Goal: Task Accomplishment & Management: Use online tool/utility

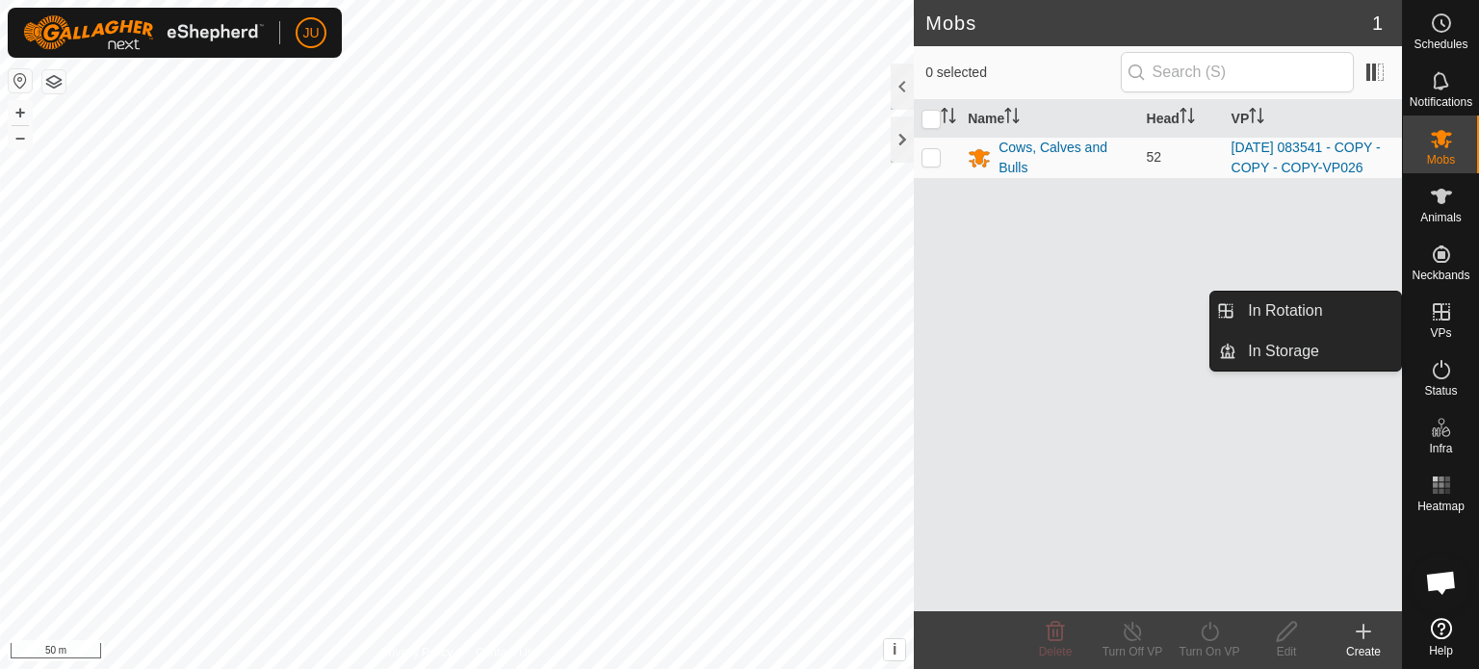
click at [1453, 316] on es-virtualpaddocks-svg-icon at bounding box center [1441, 312] width 35 height 31
click at [1446, 322] on icon at bounding box center [1441, 311] width 23 height 23
click at [1290, 312] on link "In Rotation" at bounding box center [1318, 311] width 165 height 39
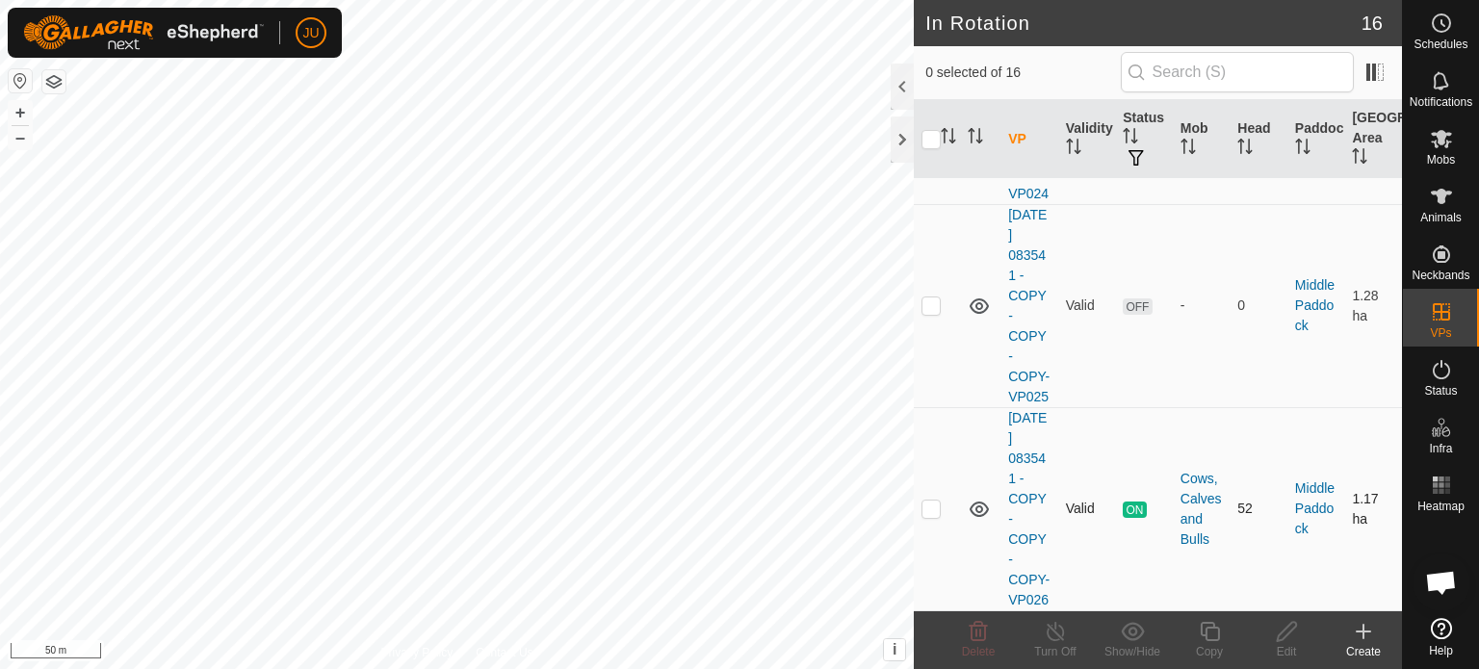
scroll to position [3337, 0]
click at [929, 501] on p-checkbox at bounding box center [930, 508] width 19 height 15
checkbox input "true"
click at [1214, 628] on icon at bounding box center [1209, 631] width 19 height 19
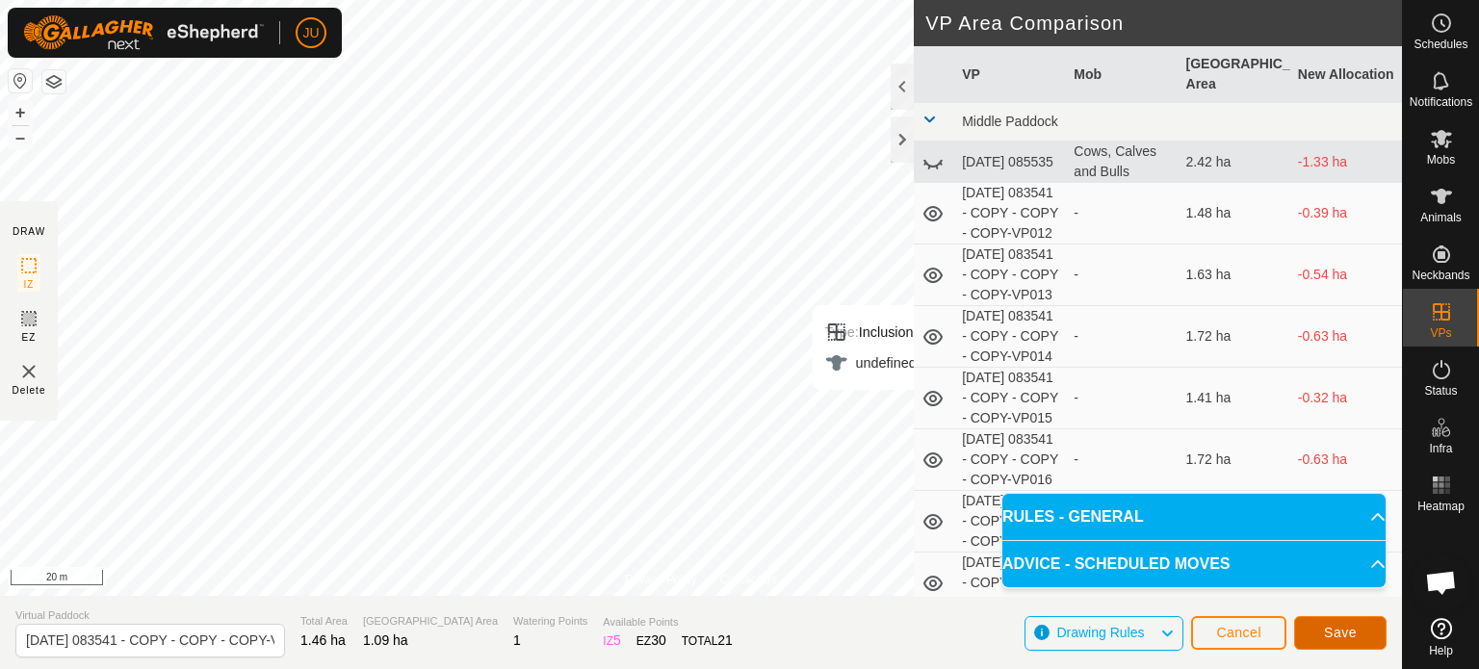
click at [1355, 634] on span "Save" at bounding box center [1340, 632] width 33 height 15
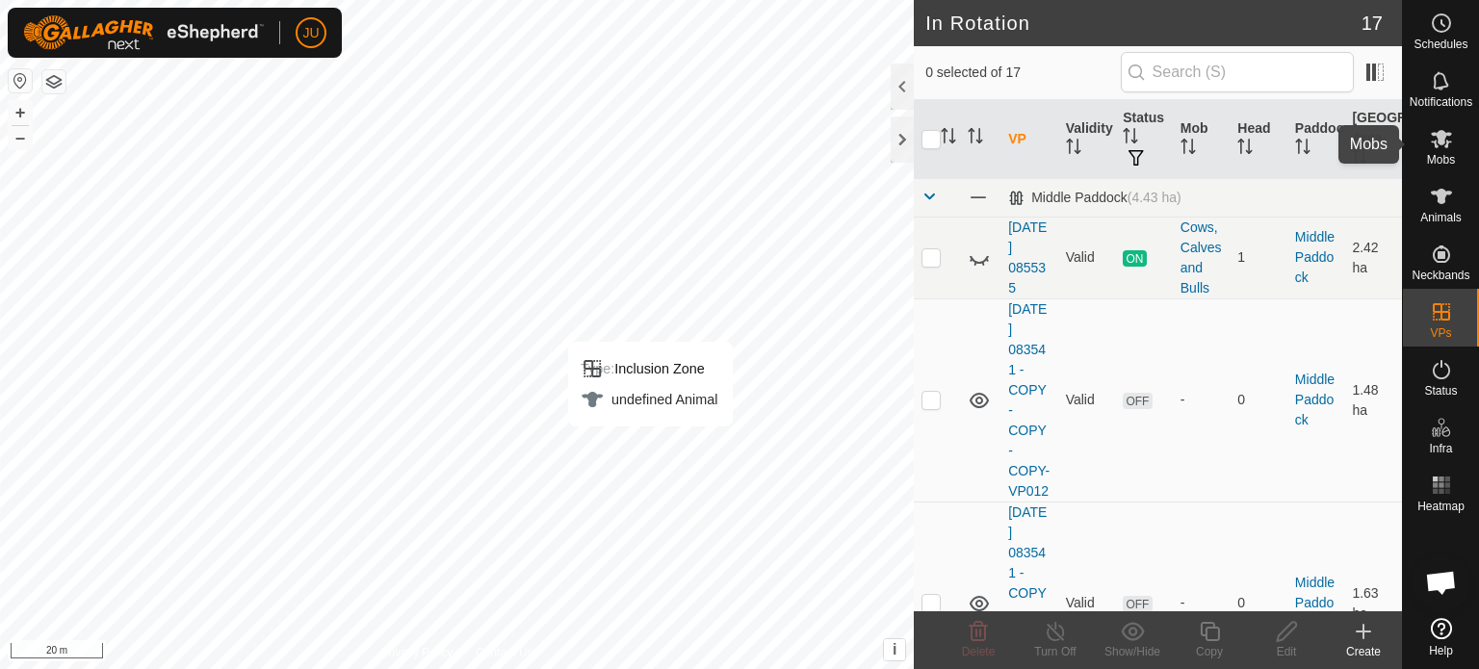
click at [1442, 135] on icon at bounding box center [1441, 139] width 21 height 18
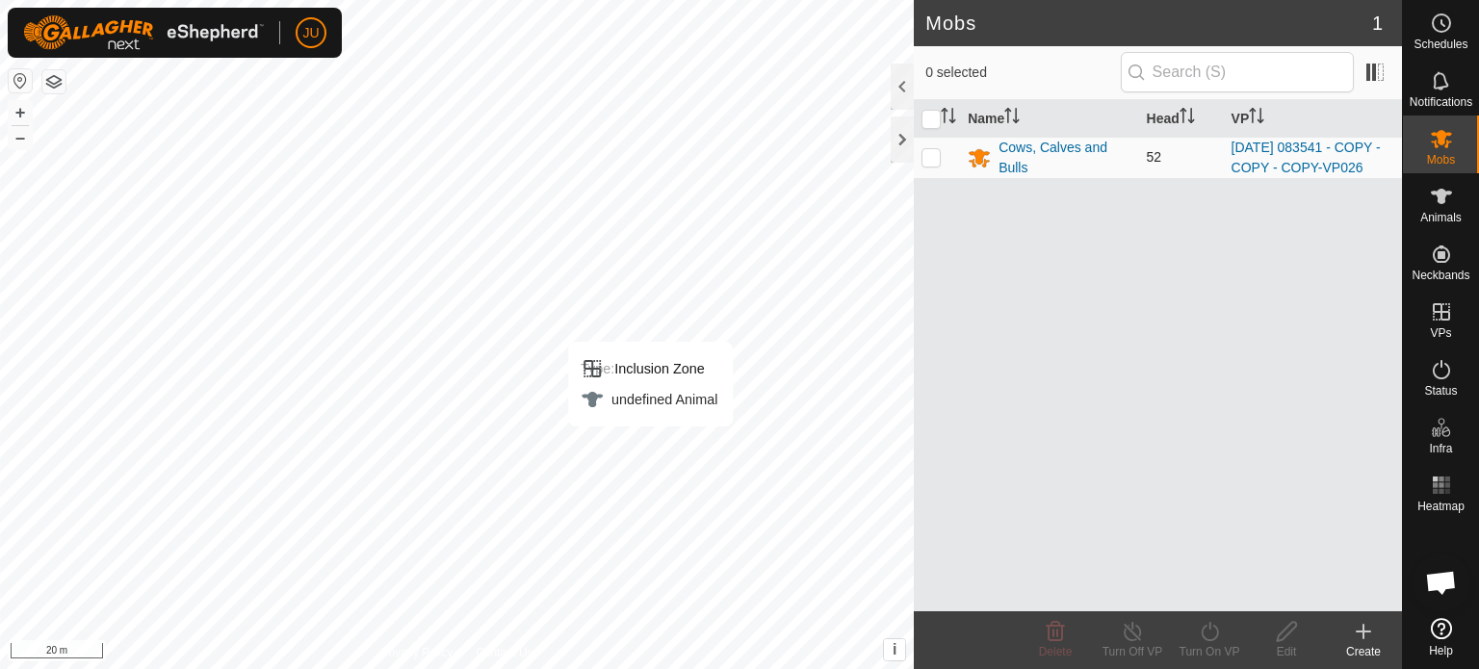
click at [928, 165] on p-checkbox at bounding box center [930, 156] width 19 height 15
checkbox input "true"
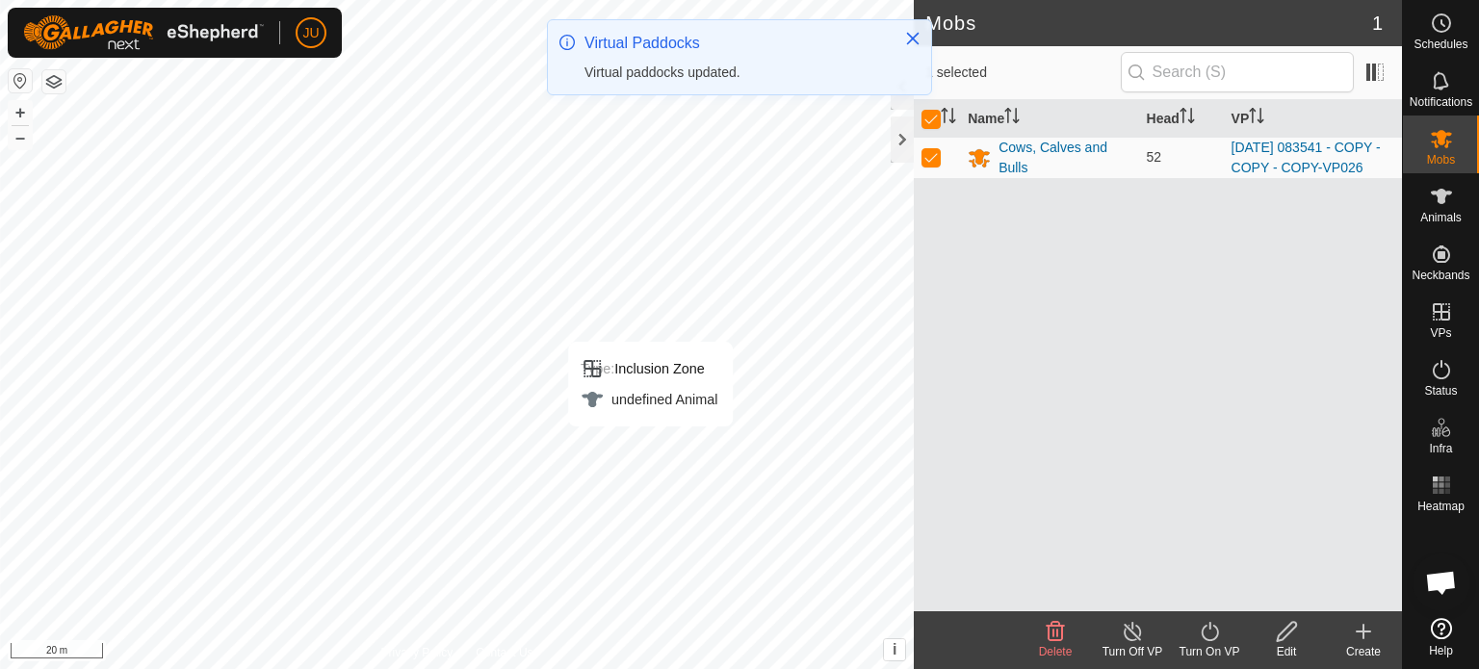
click at [1213, 634] on icon at bounding box center [1210, 631] width 24 height 23
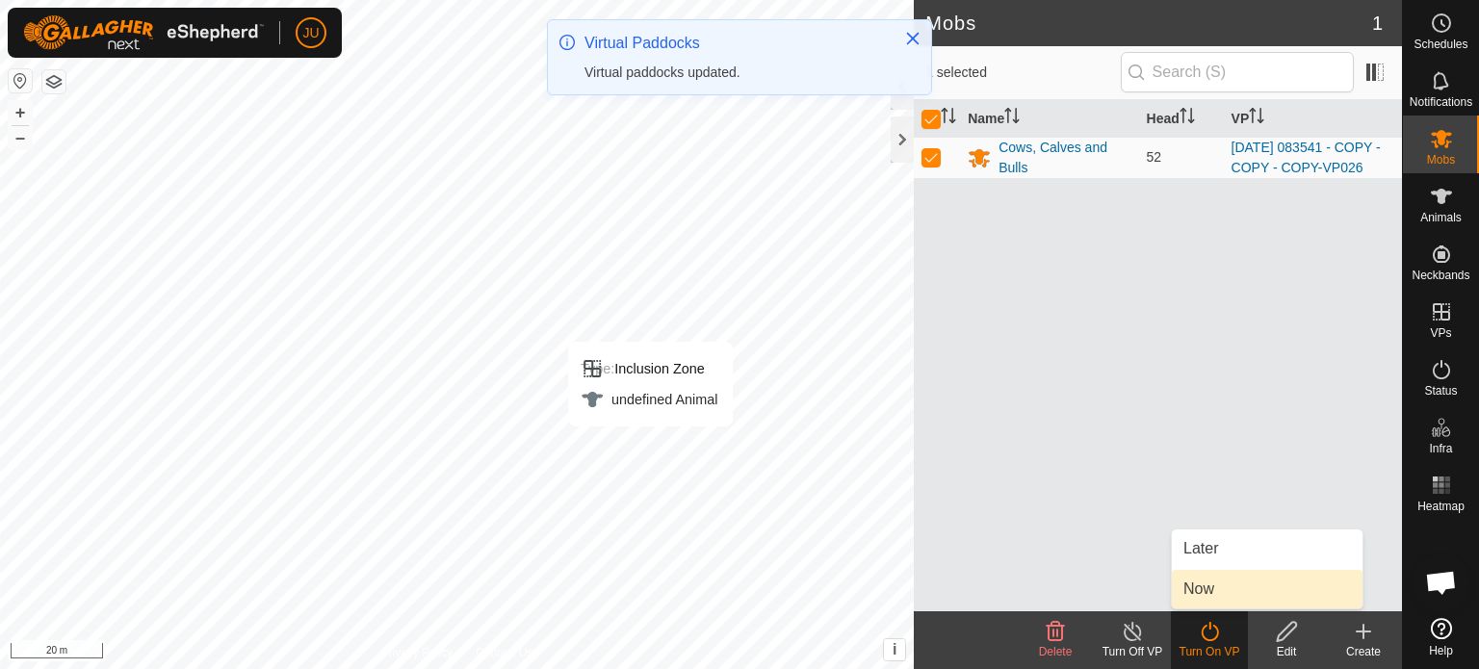
click at [1225, 586] on link "Now" at bounding box center [1267, 589] width 191 height 39
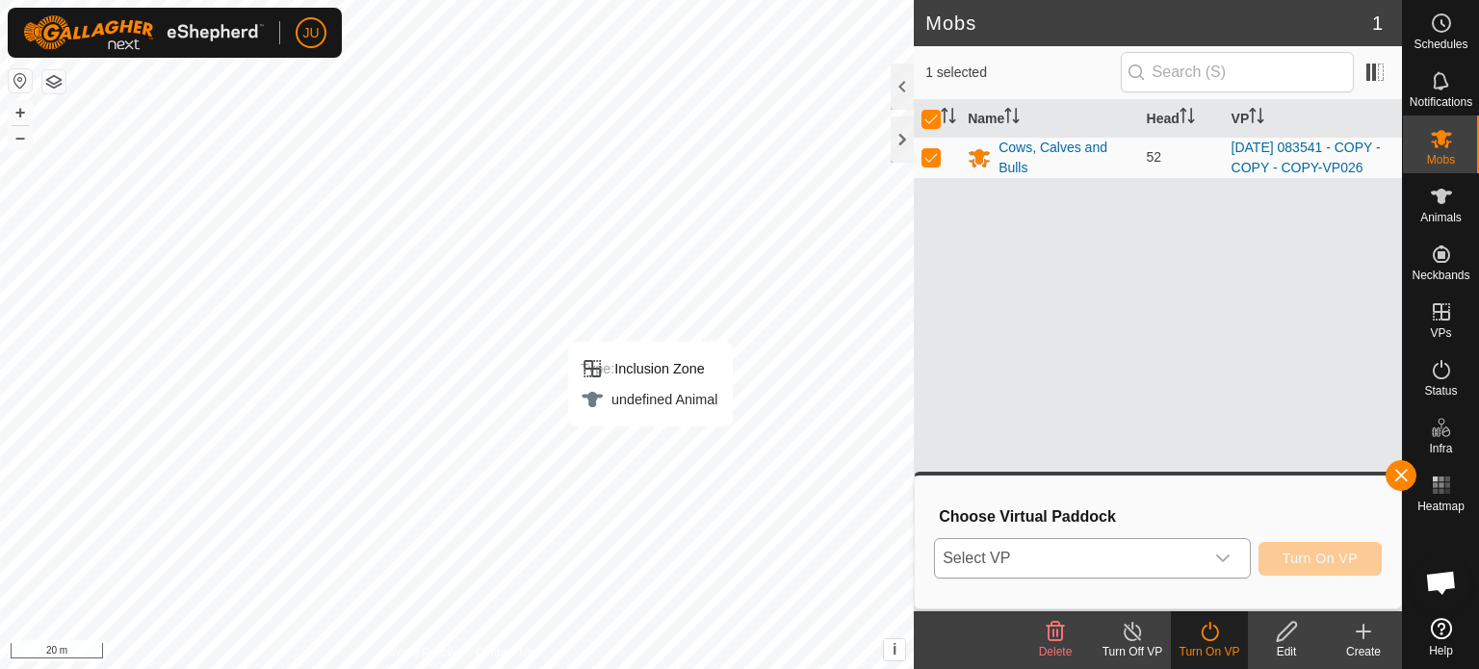
click at [1237, 557] on div "dropdown trigger" at bounding box center [1222, 558] width 39 height 39
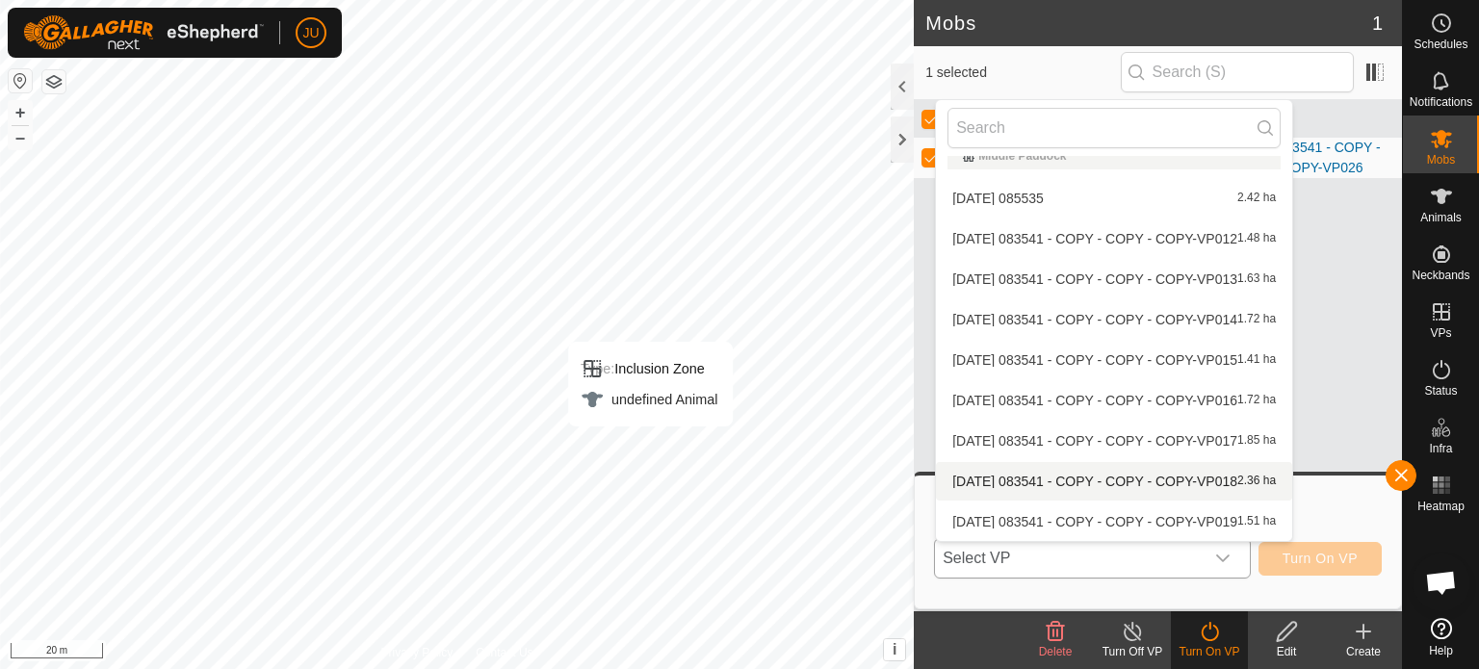
scroll to position [345, 0]
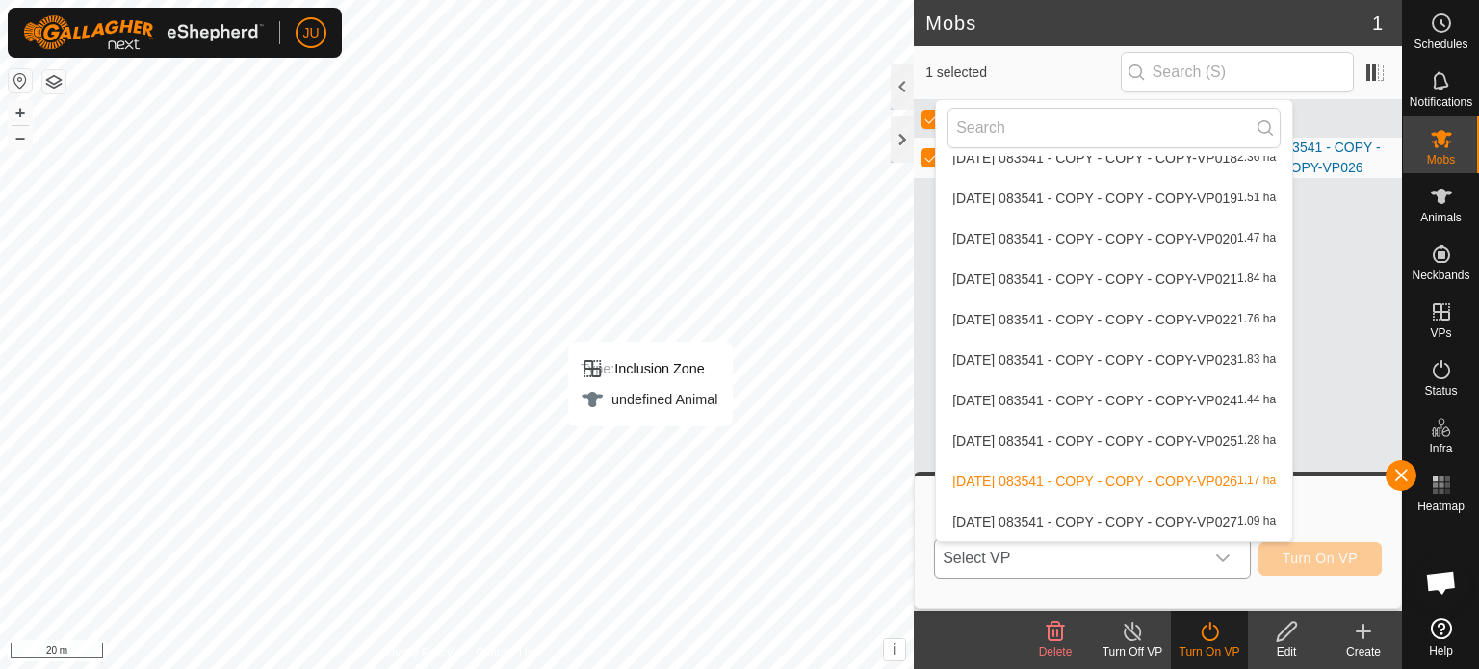
click at [1109, 514] on li "[DATE] 083541 - COPY - COPY - COPY-VP027 1.09 ha" at bounding box center [1114, 522] width 356 height 39
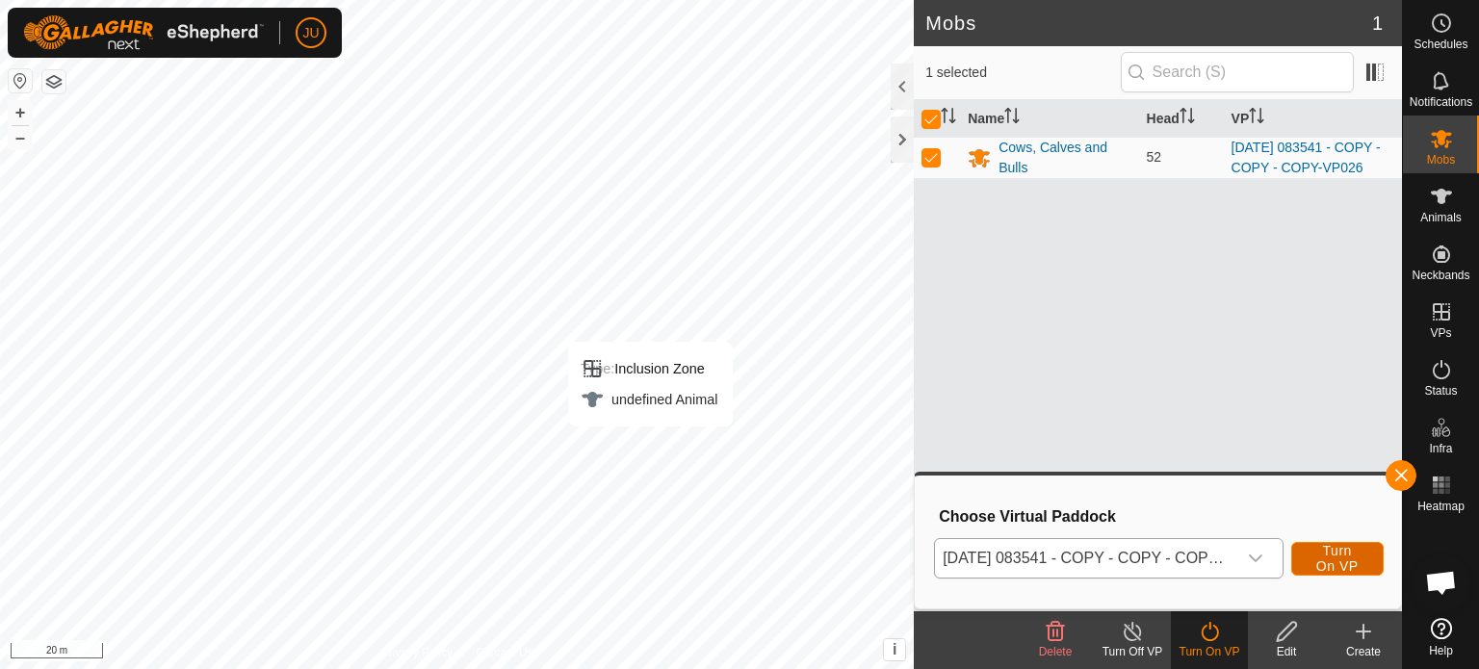
click at [1335, 556] on span "Turn On VP" at bounding box center [1337, 558] width 44 height 31
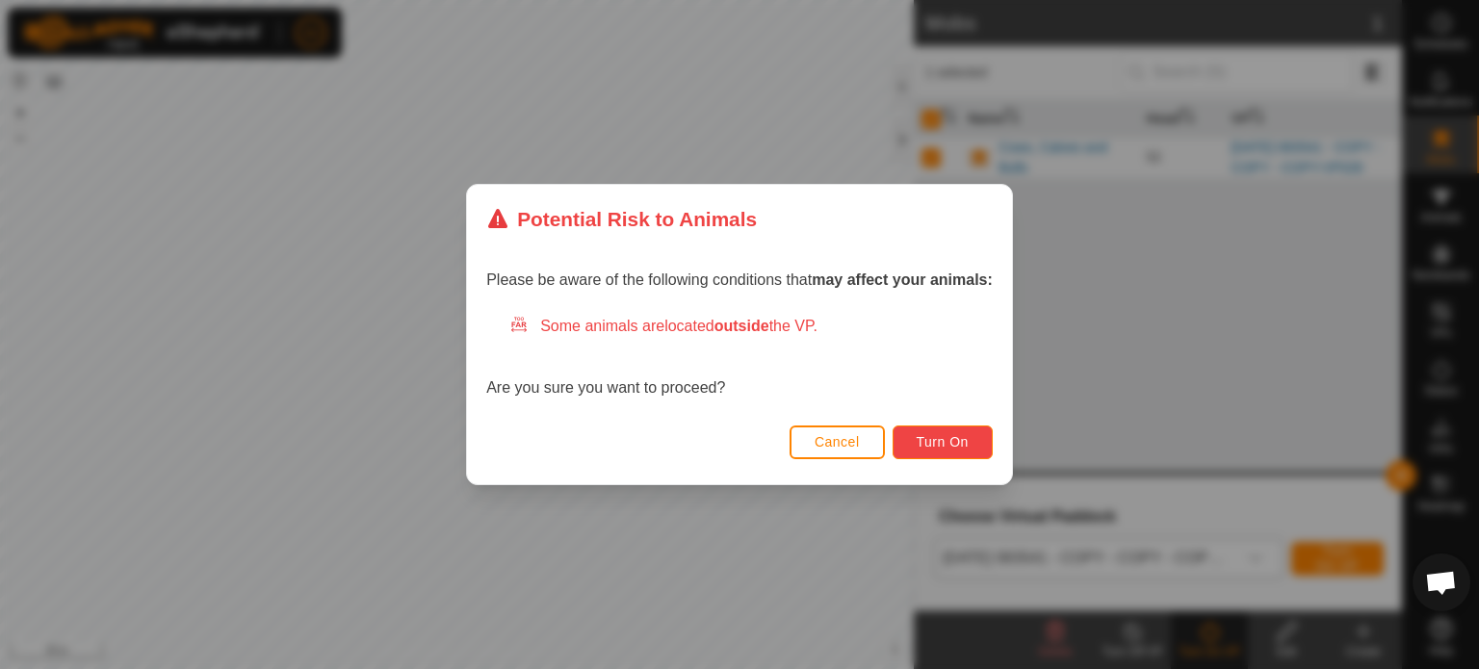
click at [931, 434] on span "Turn On" at bounding box center [943, 441] width 52 height 15
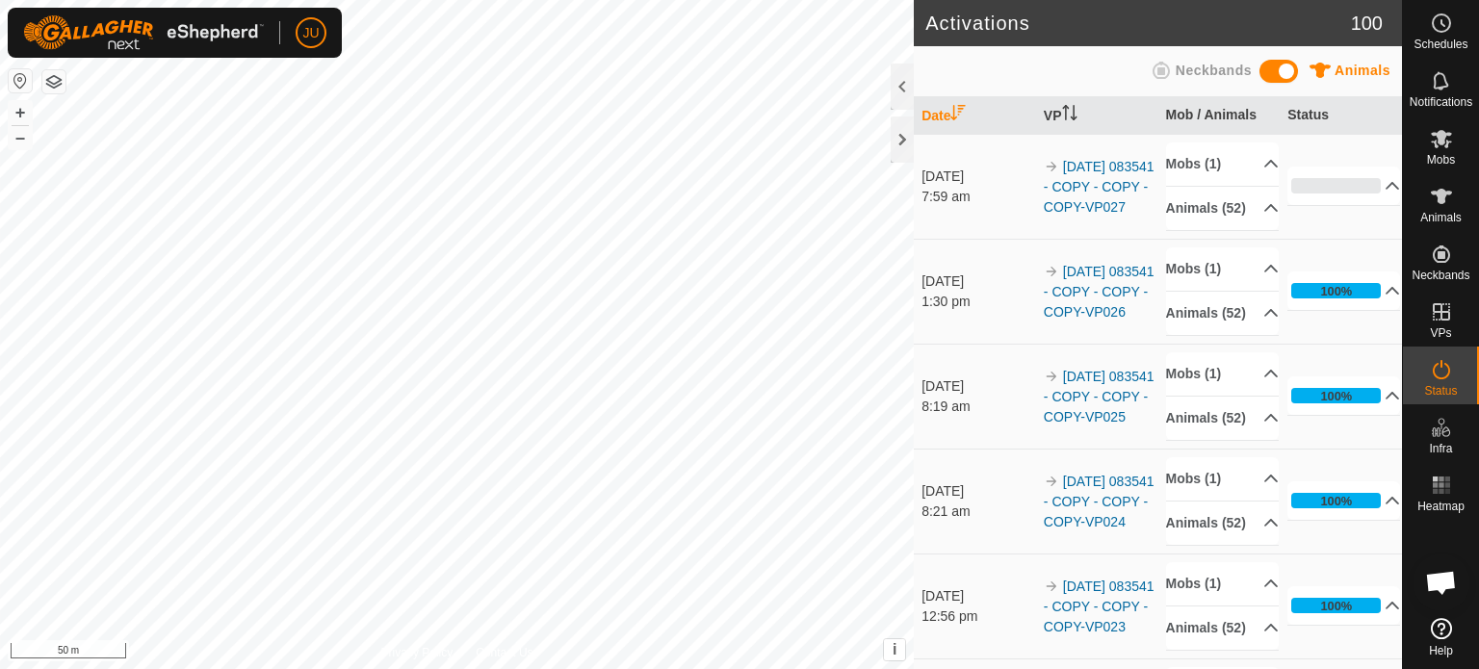
click at [759, 0] on html "JU Schedules Notifications Mobs Animals Neckbands VPs Status Infra Heatmap Help…" at bounding box center [739, 334] width 1479 height 669
